Goal: Task Accomplishment & Management: Manage account settings

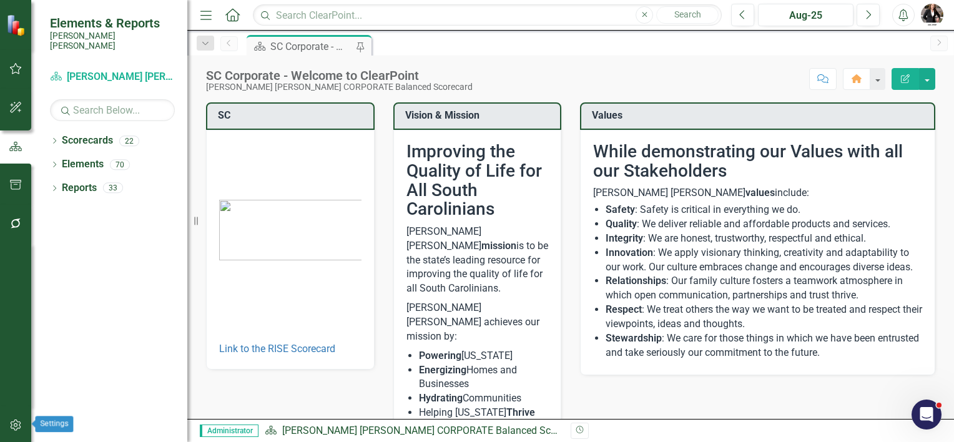
click at [16, 428] on icon "button" at bounding box center [15, 425] width 13 height 10
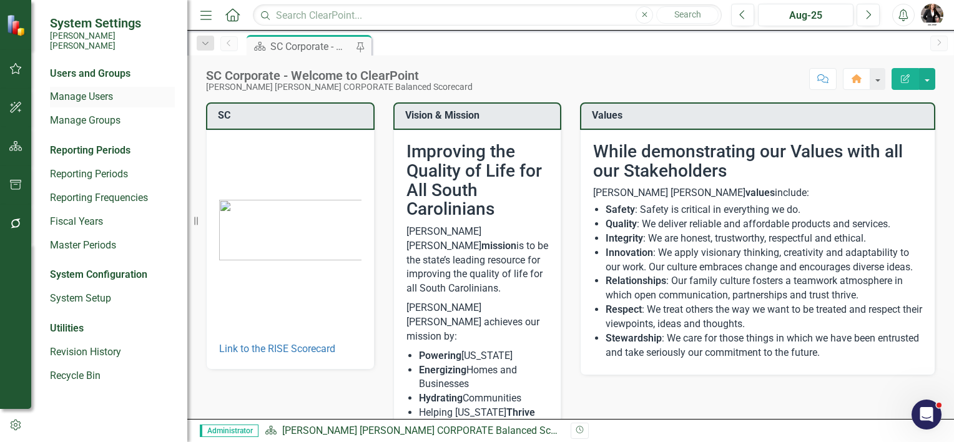
click at [81, 90] on link "Manage Users" at bounding box center [112, 97] width 125 height 14
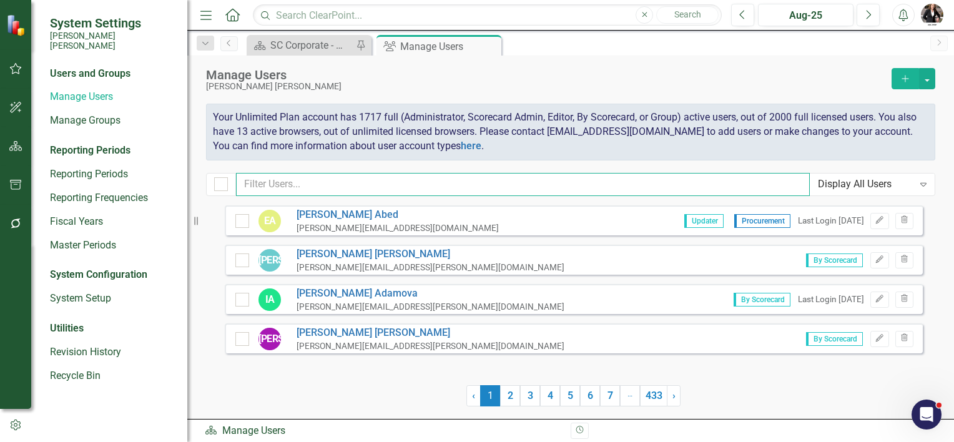
click at [294, 185] on input "text" at bounding box center [523, 184] width 574 height 23
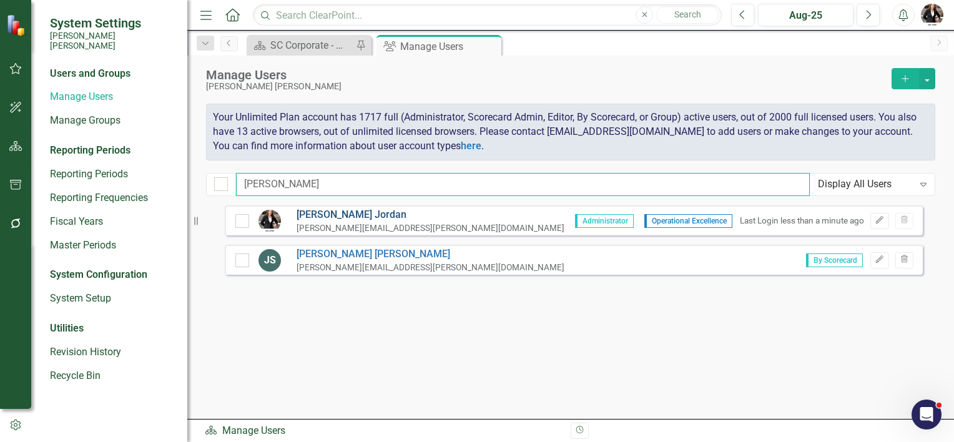
type input "[PERSON_NAME]"
click at [308, 215] on link "[PERSON_NAME]" at bounding box center [430, 215] width 268 height 14
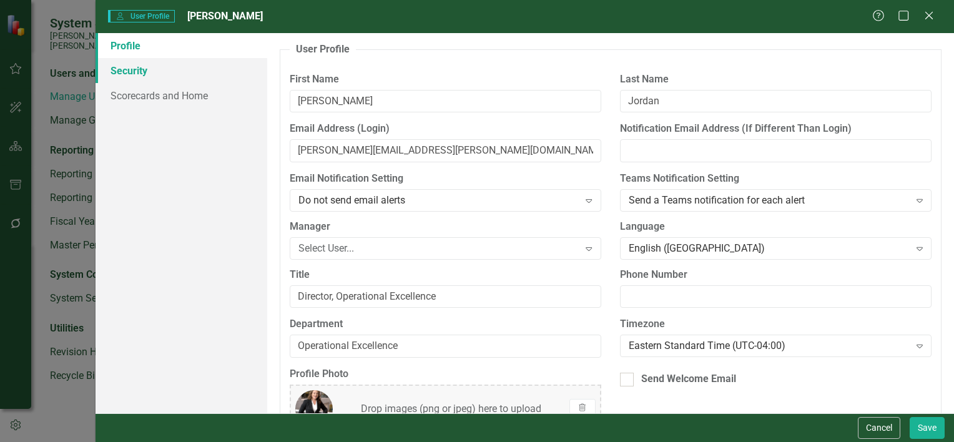
click at [122, 69] on link "Security" at bounding box center [181, 70] width 172 height 25
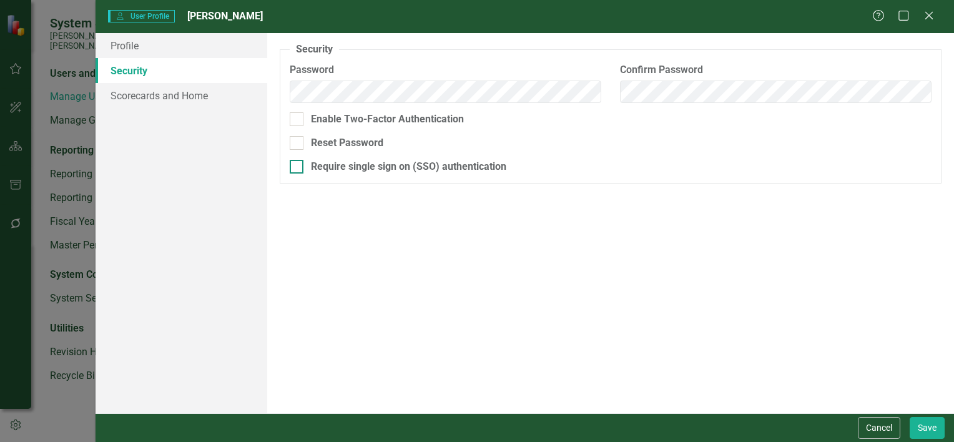
click at [294, 167] on input "Require single sign on (SSO) authentication" at bounding box center [294, 164] width 8 height 8
checkbox input "true"
click at [934, 432] on button "Save" at bounding box center [926, 428] width 35 height 22
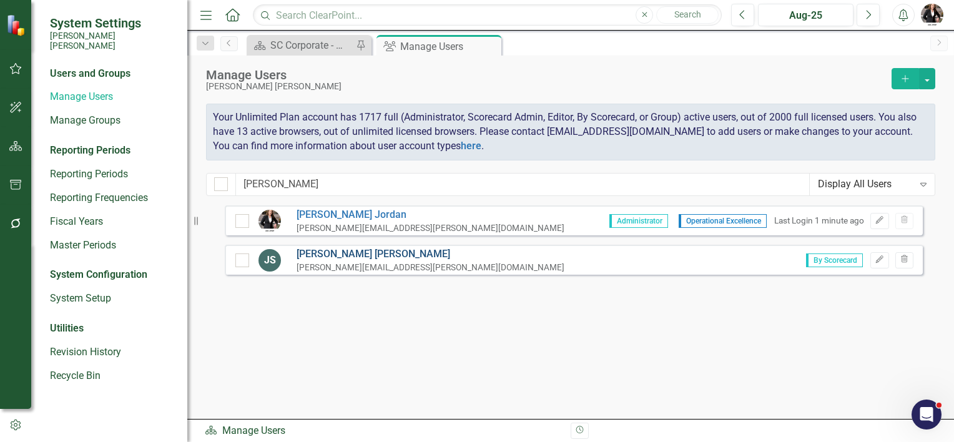
click at [322, 252] on link "[PERSON_NAME]" at bounding box center [430, 254] width 268 height 14
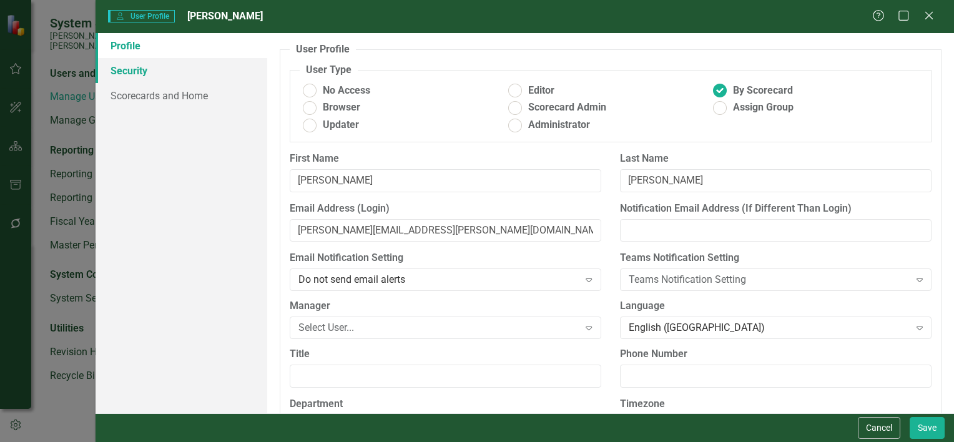
click at [143, 72] on link "Security" at bounding box center [181, 70] width 172 height 25
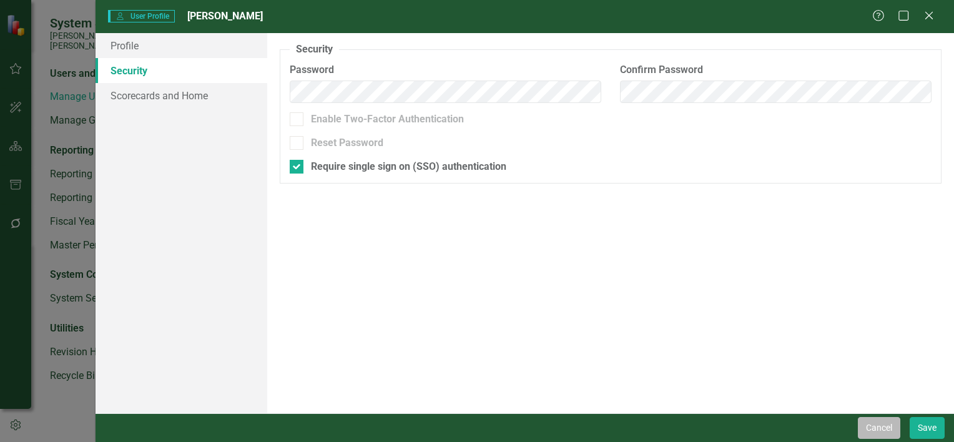
click at [876, 422] on button "Cancel" at bounding box center [879, 428] width 42 height 22
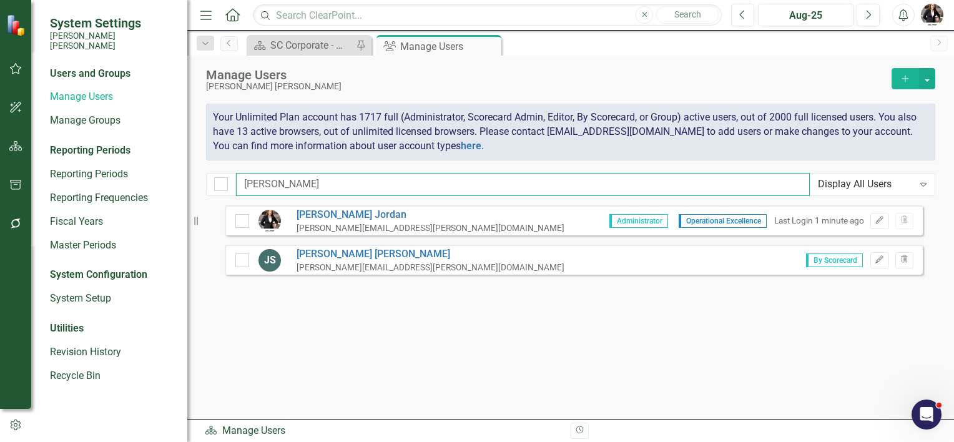
click at [256, 180] on input "[PERSON_NAME]" at bounding box center [523, 184] width 574 height 23
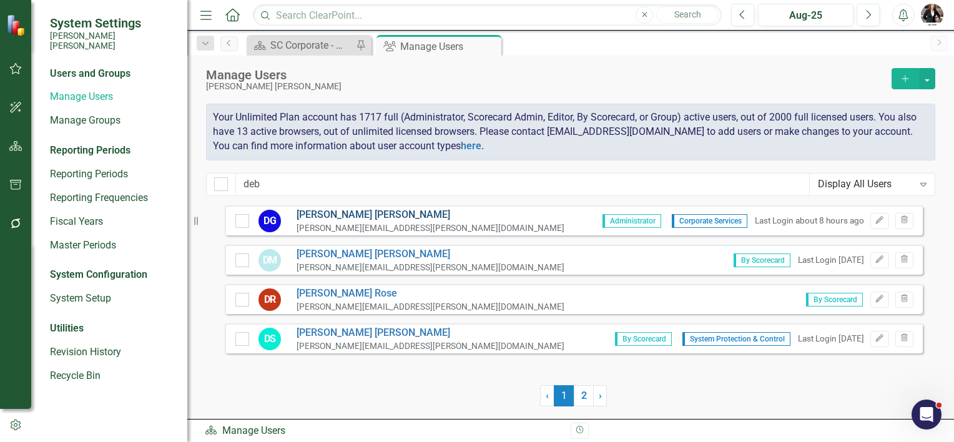
click at [323, 216] on link "[PERSON_NAME]" at bounding box center [430, 215] width 268 height 14
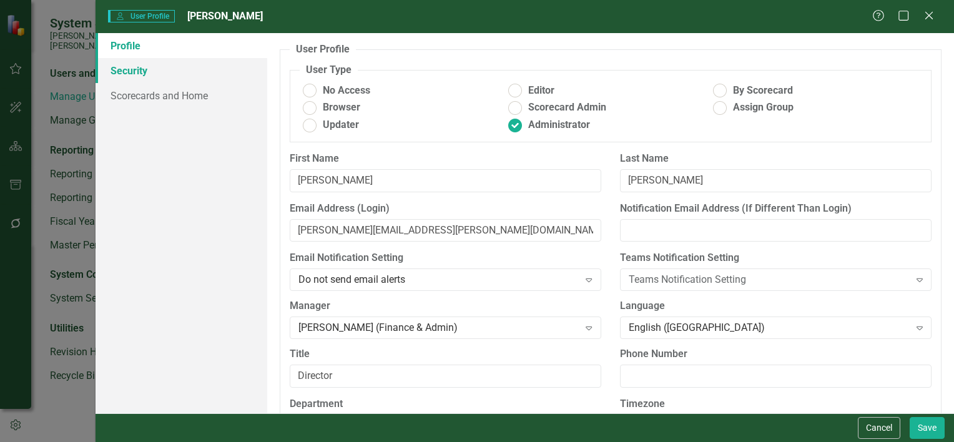
click at [136, 67] on link "Security" at bounding box center [181, 70] width 172 height 25
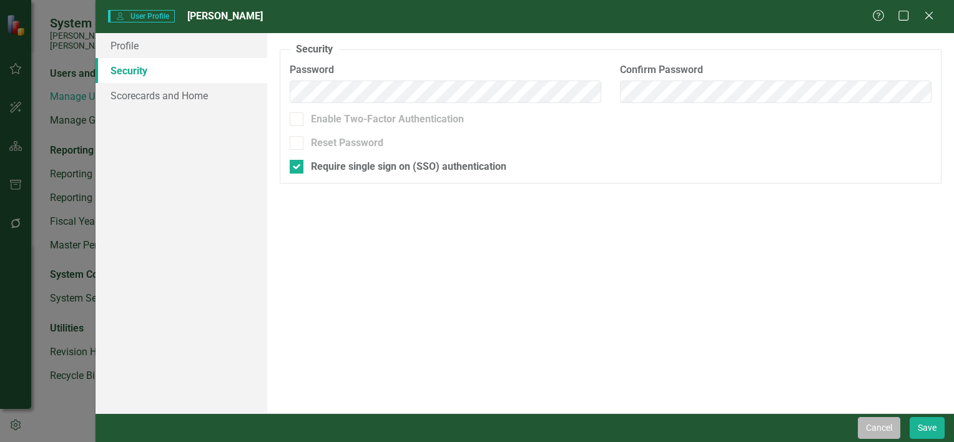
click at [874, 426] on button "Cancel" at bounding box center [879, 428] width 42 height 22
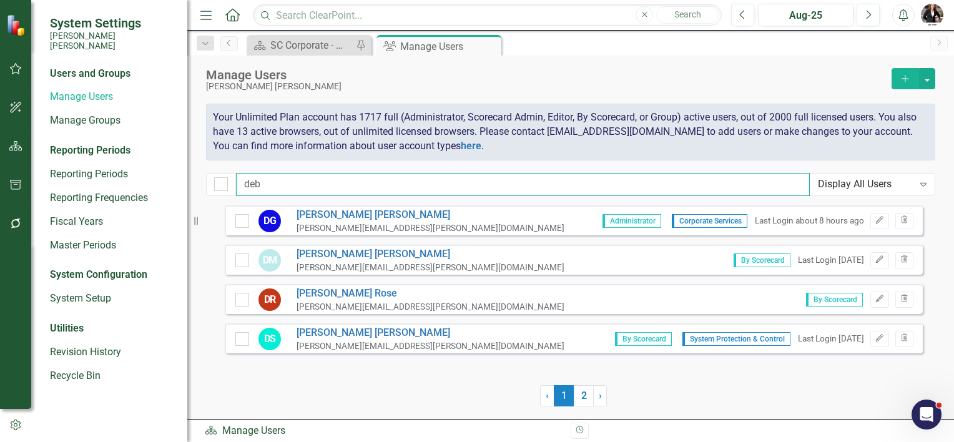
click at [282, 187] on input "deb" at bounding box center [523, 184] width 574 height 23
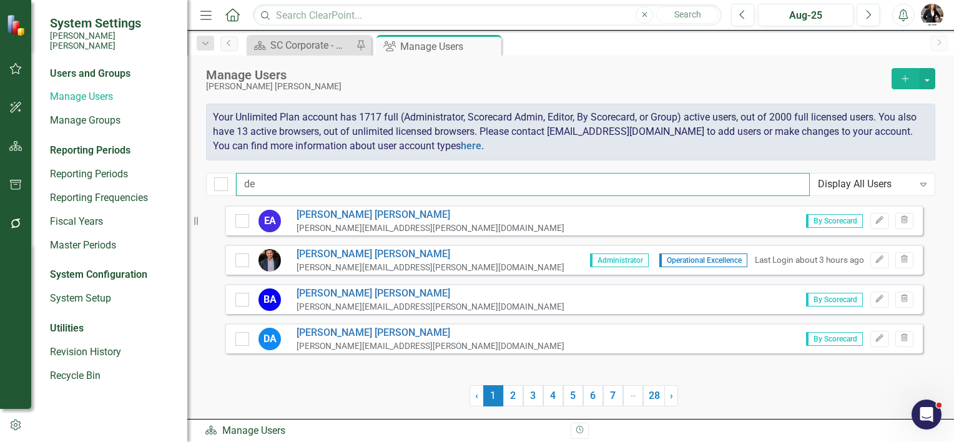
type input "d"
